Goal: Book appointment/travel/reservation

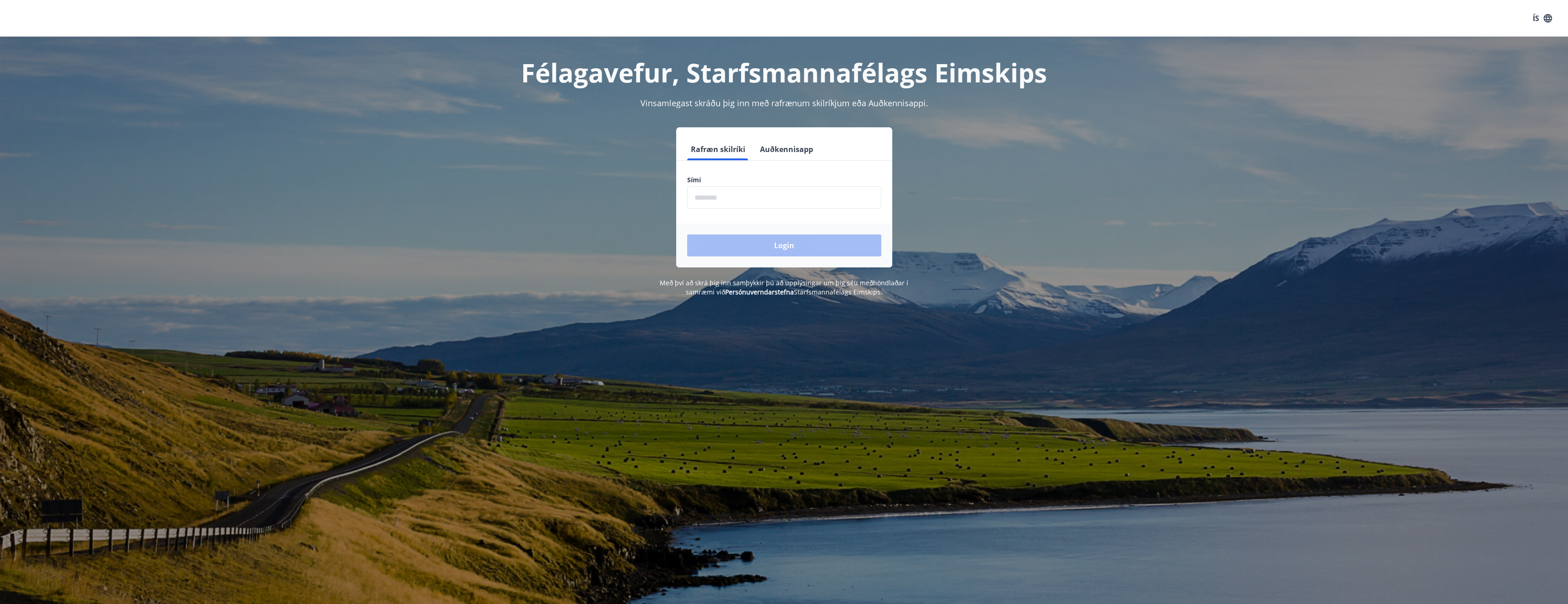
click at [780, 193] on input "phone" at bounding box center [784, 197] width 194 height 22
type input "********"
click at [771, 241] on button "Login" at bounding box center [784, 246] width 194 height 22
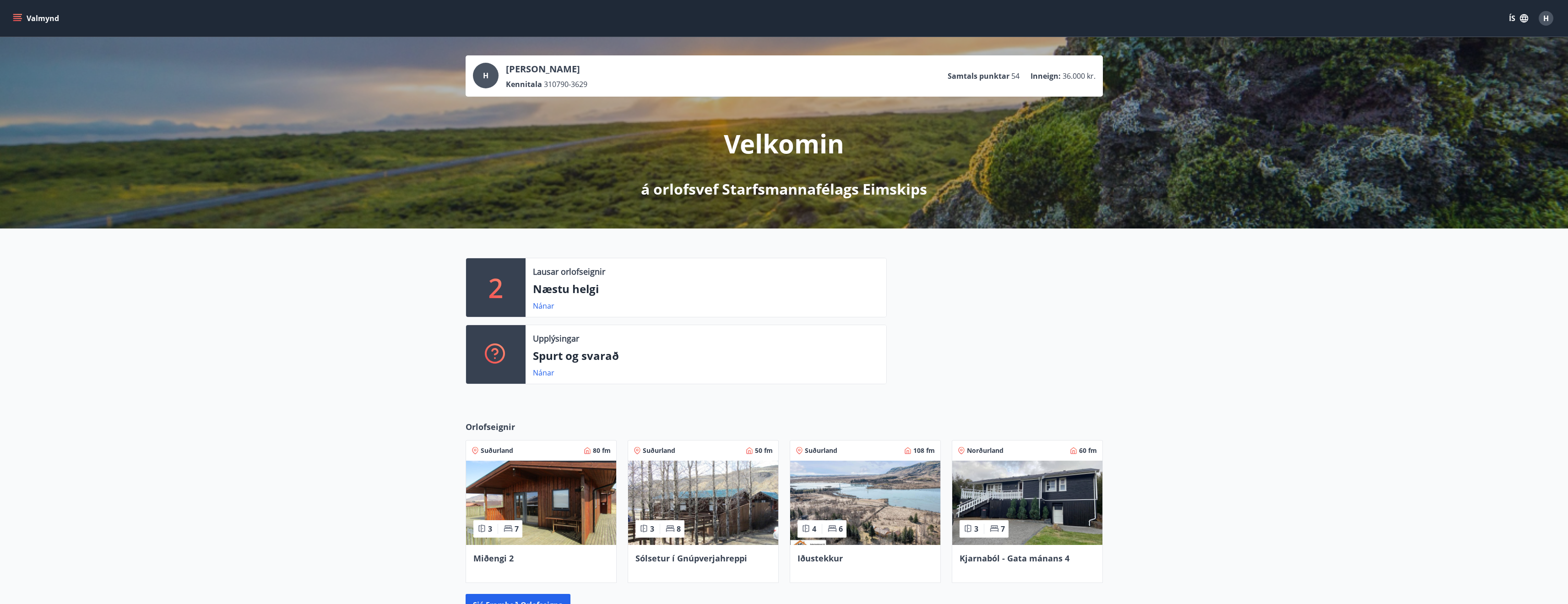
click at [18, 12] on button "Valmynd" at bounding box center [37, 19] width 52 height 17
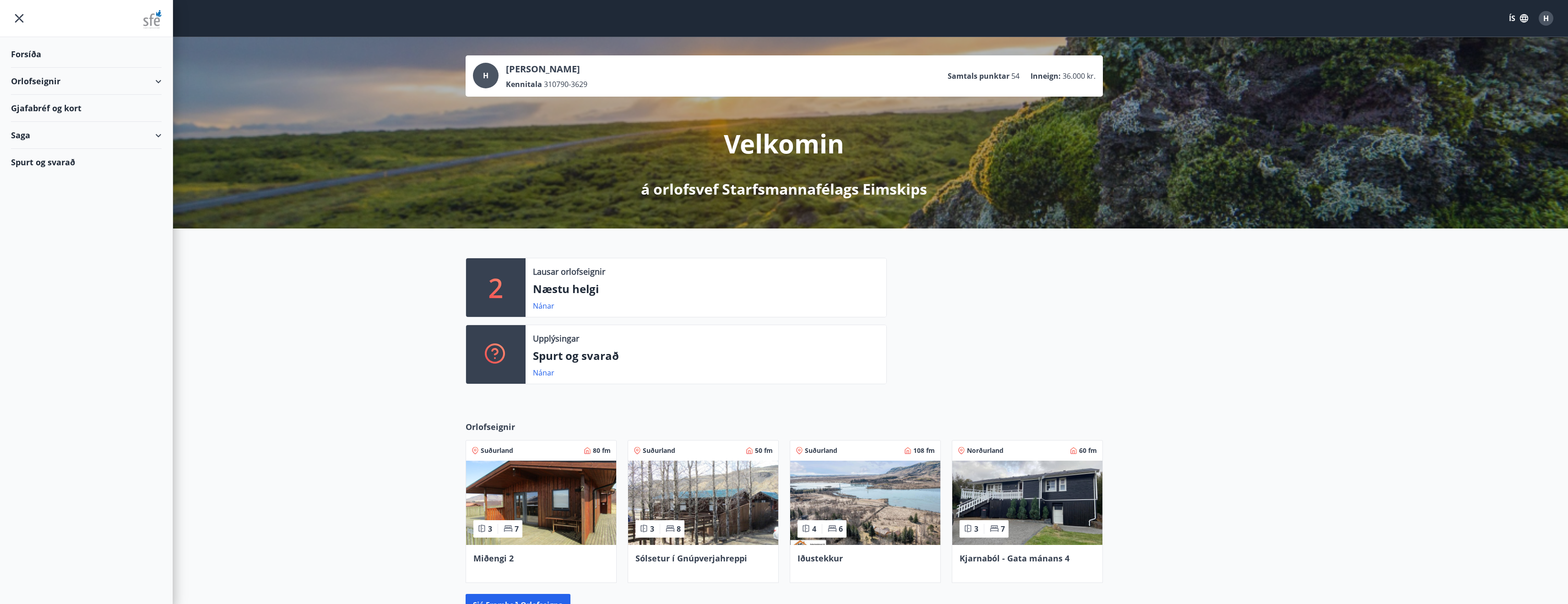
click at [107, 84] on div "Orlofseignir" at bounding box center [87, 81] width 151 height 27
drag, startPoint x: 99, startPoint y: 87, endPoint x: 94, endPoint y: 96, distance: 10.3
drag, startPoint x: 94, startPoint y: 96, endPoint x: 50, endPoint y: 103, distance: 44.6
click at [50, 103] on div "Framboð" at bounding box center [86, 105] width 136 height 19
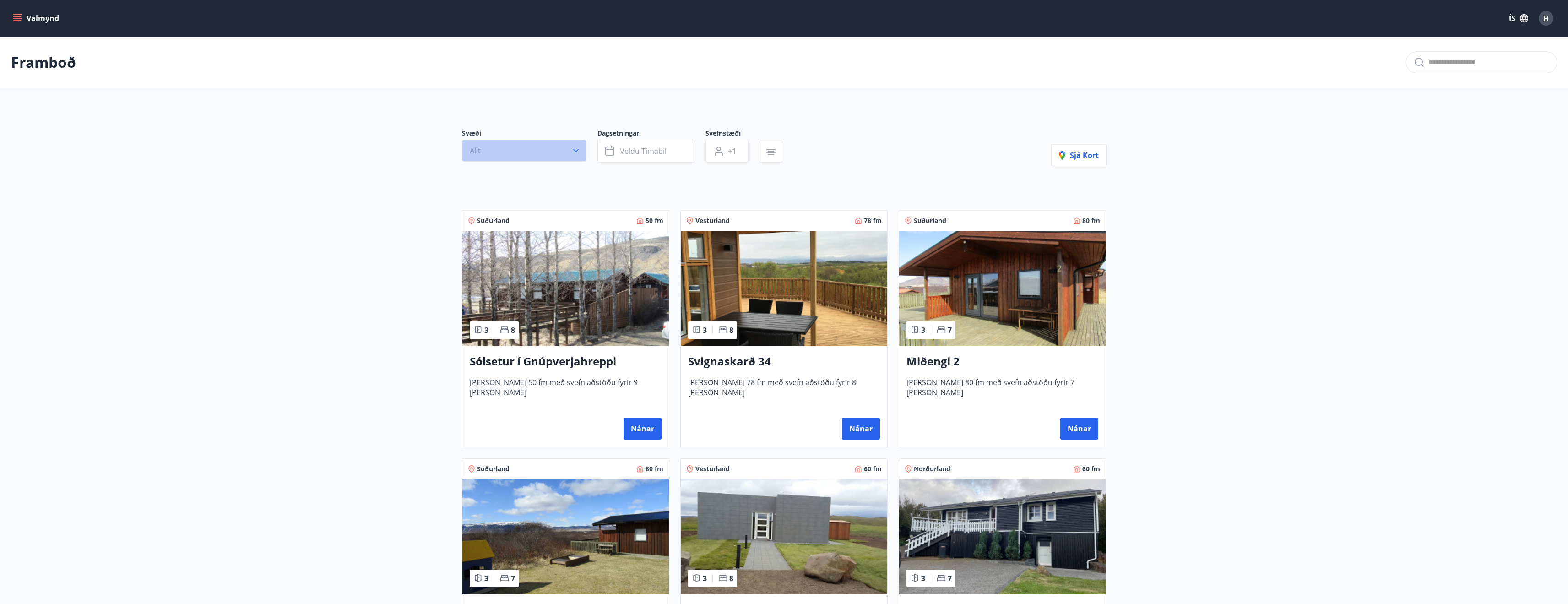
click at [530, 156] on button "Allt" at bounding box center [524, 151] width 125 height 22
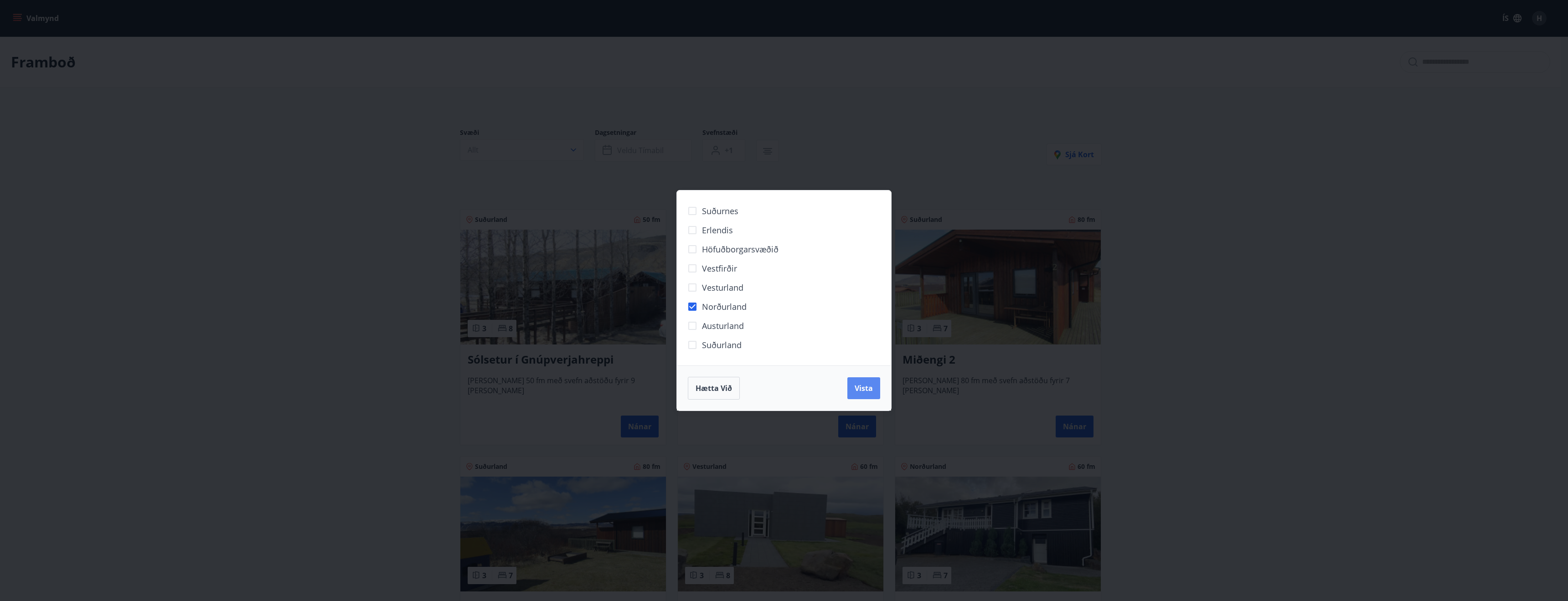
click at [869, 396] on button "Vista" at bounding box center [864, 389] width 33 height 22
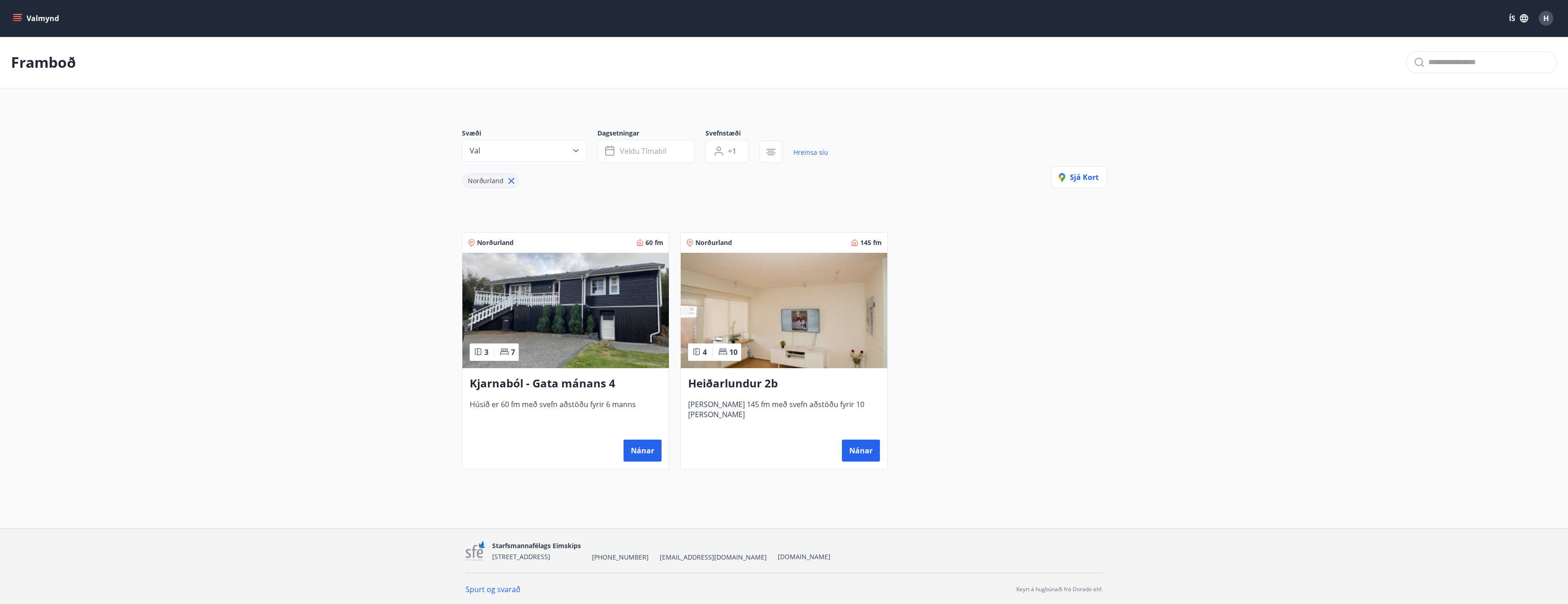
click at [728, 381] on h3 "Heiðarlundur 2b" at bounding box center [784, 384] width 192 height 17
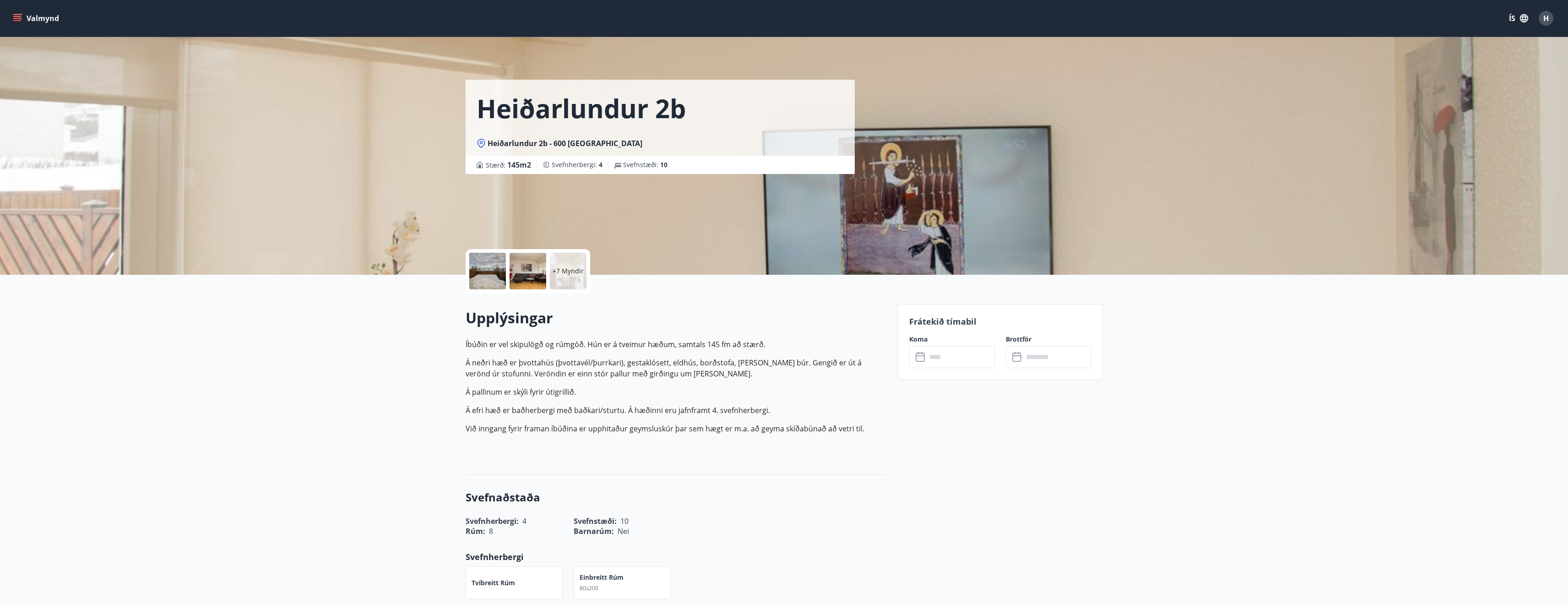
click at [964, 361] on input "text" at bounding box center [960, 357] width 69 height 22
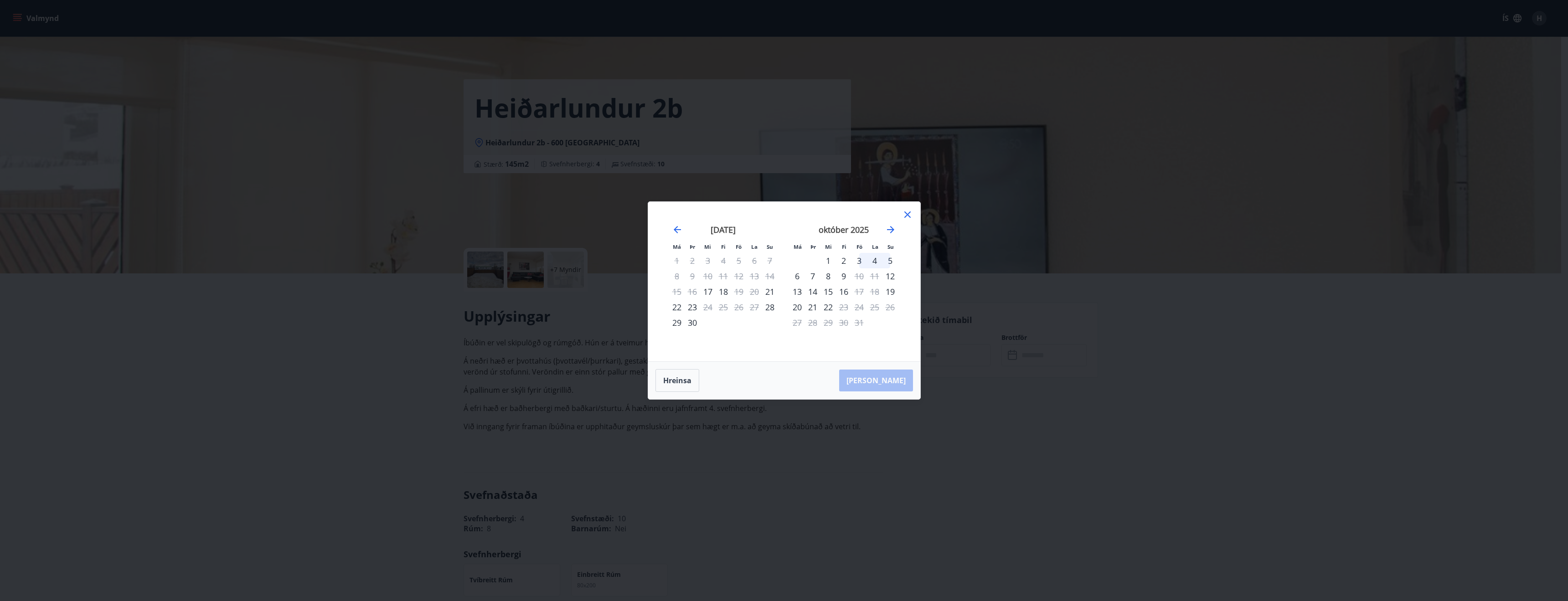
click at [862, 263] on div "3" at bounding box center [859, 261] width 15 height 15
click at [892, 263] on div "5" at bounding box center [890, 261] width 15 height 15
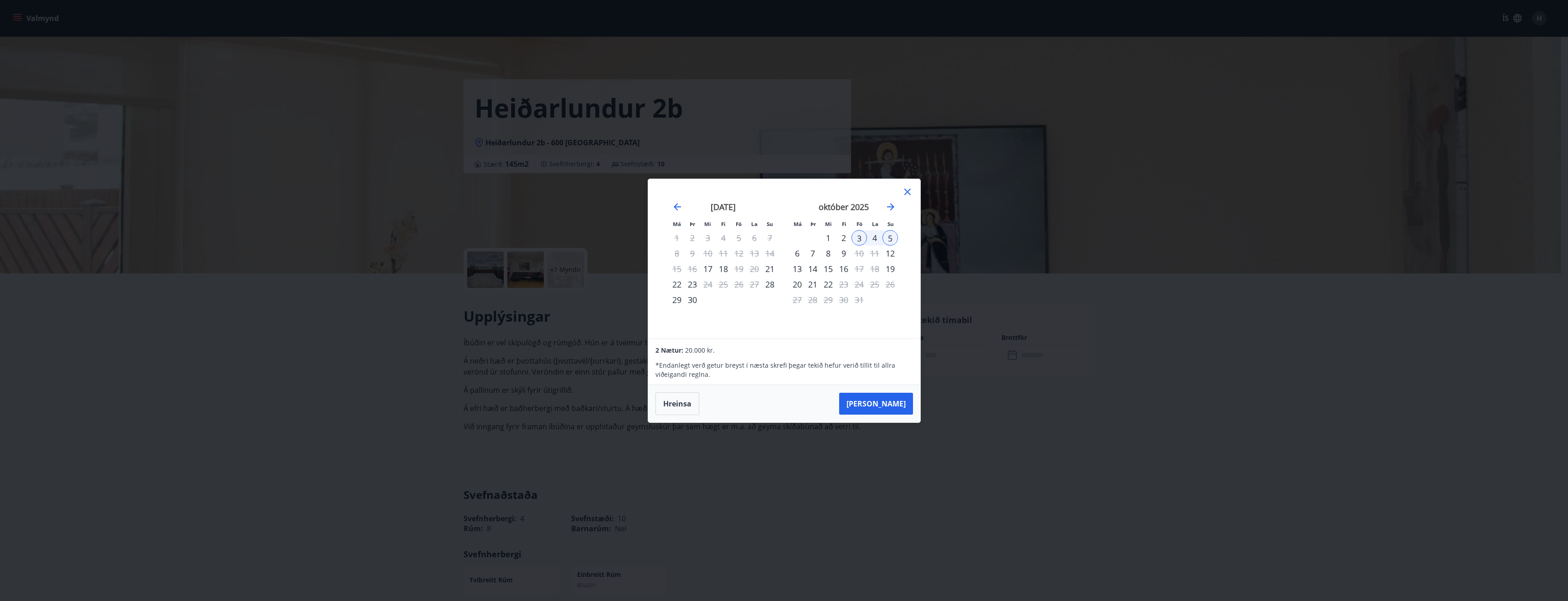
click at [857, 238] on div "3" at bounding box center [859, 238] width 15 height 15
click at [800, 257] on div "6" at bounding box center [797, 253] width 15 height 15
drag, startPoint x: 888, startPoint y: 399, endPoint x: 871, endPoint y: 496, distance: 98.5
click at [871, 496] on div "Má Þr Mi Fi Fö La Su Má Þr Mi Fi Fö La Su [DATE] 1 2 3 4 5 6 7 8 9 10 11 12 13 …" at bounding box center [784, 300] width 1568 height 601
click at [907, 194] on icon at bounding box center [908, 192] width 11 height 11
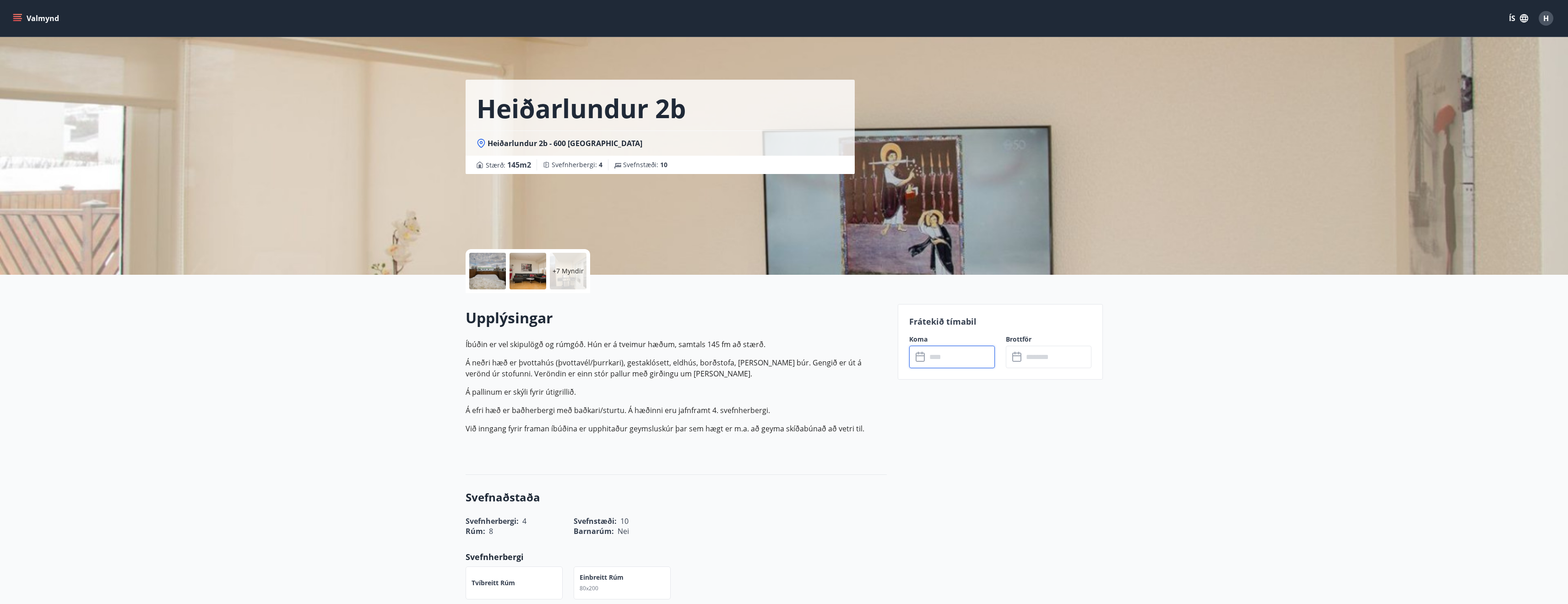
click at [854, 470] on div "Upplýsingar Íbúðin er vel skipulögð og rúmgóð. Hún er á tveimur hæðum, samtals …" at bounding box center [676, 384] width 421 height 182
